Goal: Check status

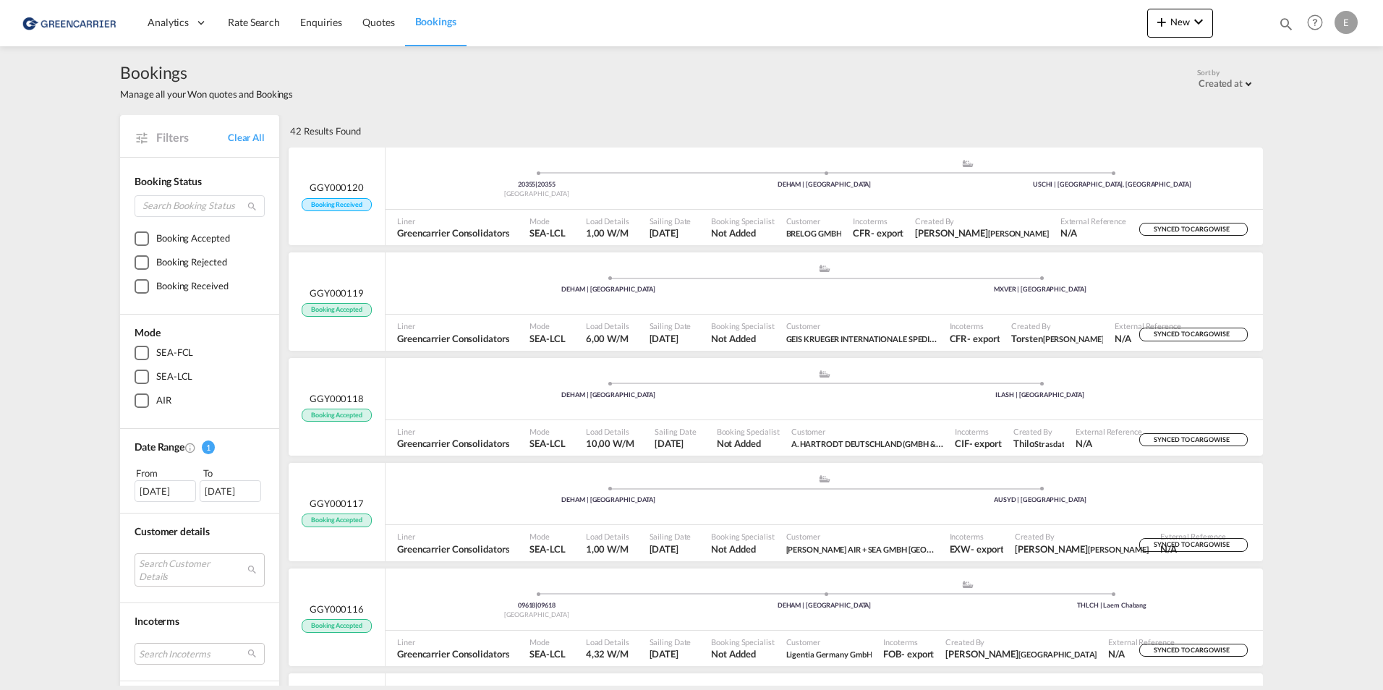
click at [1057, 105] on div "Bookings Manage all your Won quotes and Bookings Sort by Created at Created at …" at bounding box center [691, 80] width 1143 height 69
click at [880, 169] on div ".a{fill:#aaa8ad;} .a{fill:#aaa8ad;}" at bounding box center [969, 167] width 288 height 14
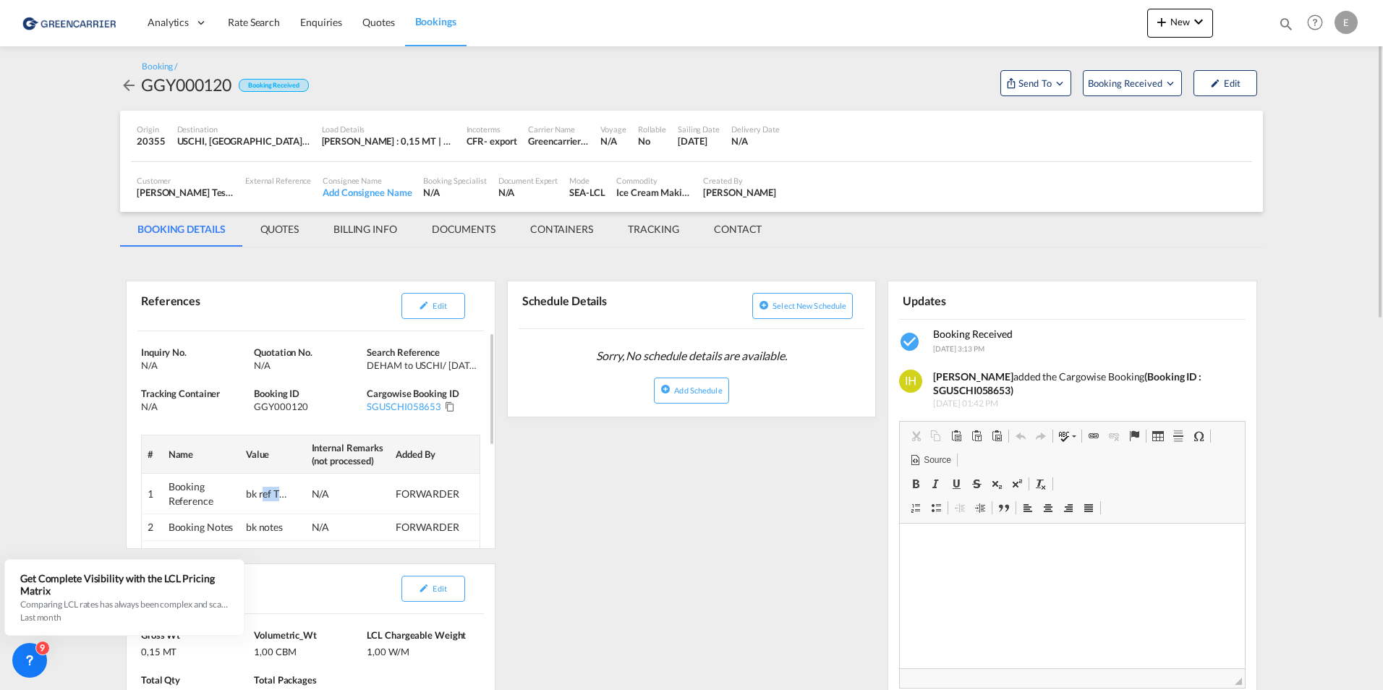
drag, startPoint x: 262, startPoint y: 496, endPoint x: 298, endPoint y: 498, distance: 36.2
click at [298, 498] on td "bk ref TEST" at bounding box center [273, 494] width 66 height 41
drag, startPoint x: 298, startPoint y: 498, endPoint x: 276, endPoint y: 495, distance: 22.6
click at [276, 495] on div "bk ref TEST" at bounding box center [267, 494] width 43 height 14
